Goal: Task Accomplishment & Management: Manage account settings

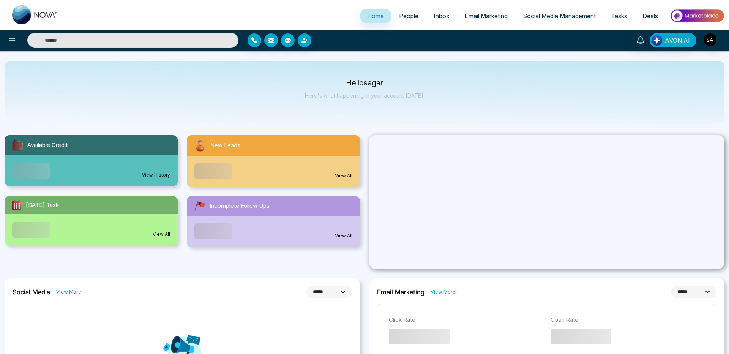
select select "*"
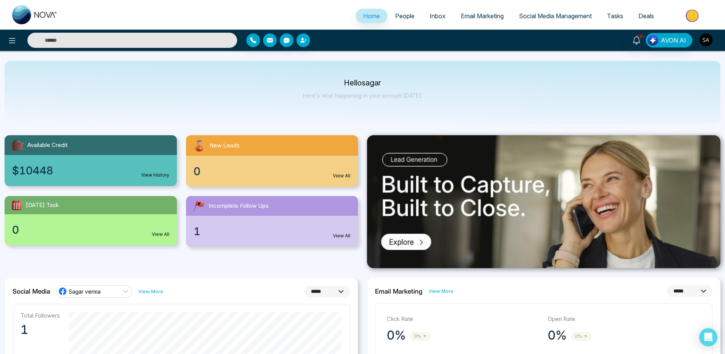
click at [711, 42] on img "button" at bounding box center [705, 39] width 13 height 13
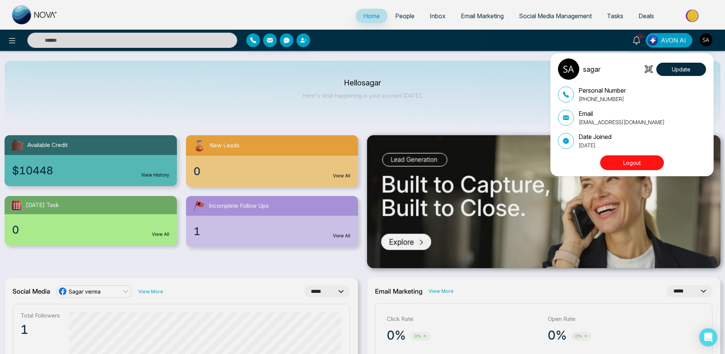
click at [633, 159] on button "Logout" at bounding box center [632, 162] width 64 height 15
